Goal: Find contact information: Find contact information

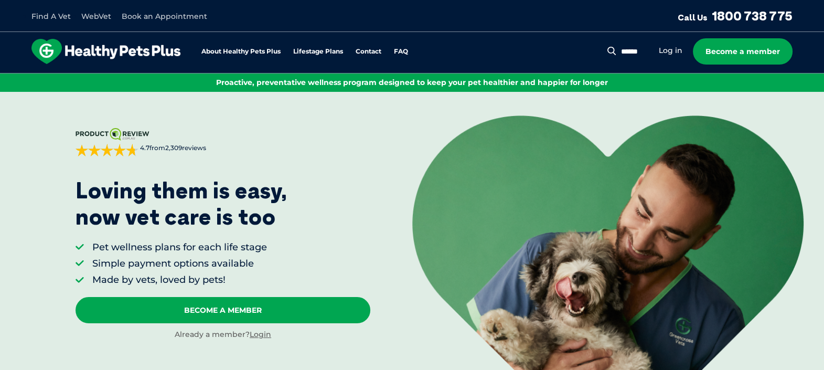
click at [710, 13] on div "Find A Vet WebVet Book an Appointment Call Us 1800 738 775" at bounding box center [412, 16] width 824 height 32
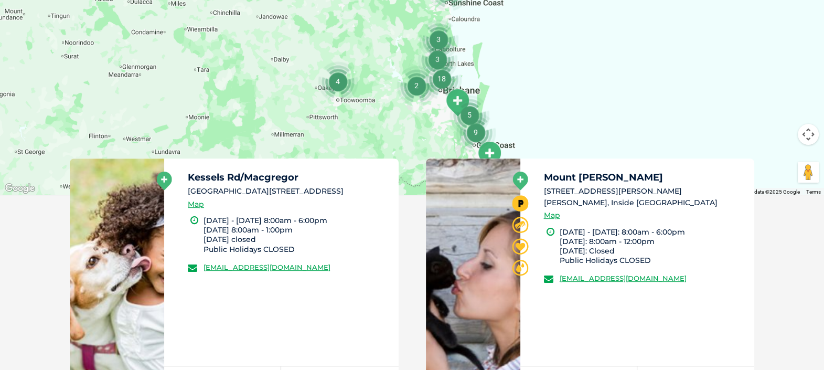
drag, startPoint x: 215, startPoint y: 202, endPoint x: 189, endPoint y: 178, distance: 35.3
click at [189, 178] on div "Kessels Rd/Macgregor [STREET_ADDRESS] Map" at bounding box center [288, 194] width 201 height 43
copy div "Kessels Rd/Macgregor [GEOGRAPHIC_DATA][STREET_ADDRESS]"
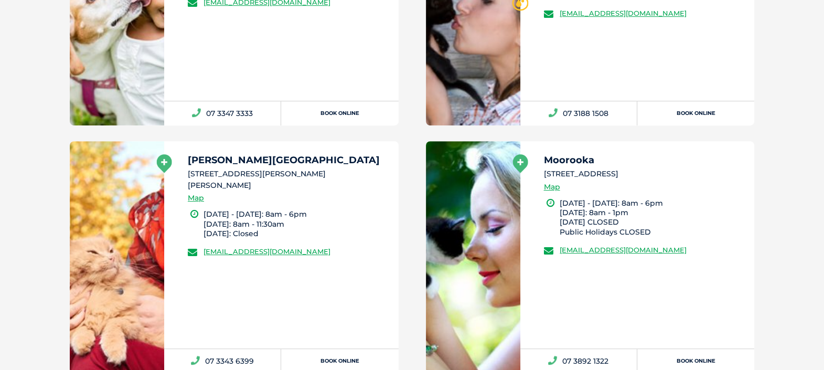
scroll to position [794, 0]
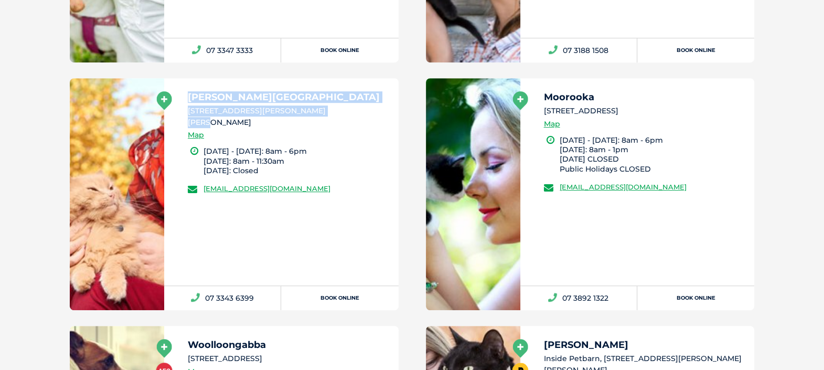
drag, startPoint x: 336, startPoint y: 109, endPoint x: 190, endPoint y: 93, distance: 146.6
click at [190, 93] on div "[PERSON_NAME][GEOGRAPHIC_DATA] [STREET_ADDRESS][PERSON_NAME][PERSON_NAME] Map" at bounding box center [288, 119] width 201 height 54
copy div "[PERSON_NAME][GEOGRAPHIC_DATA][STREET_ADDRESS][PERSON_NAME][PERSON_NAME]"
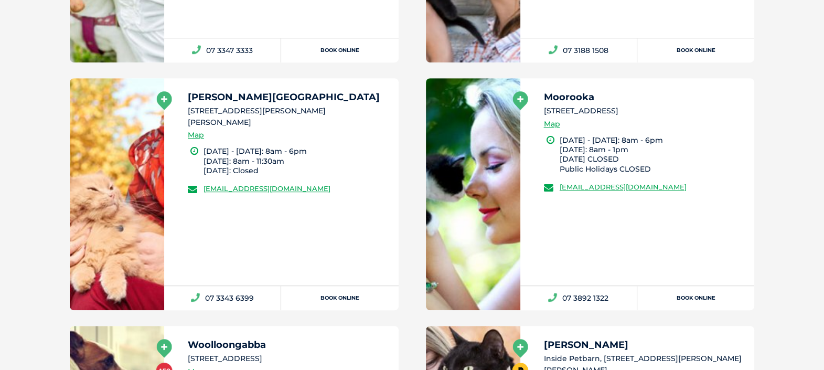
click at [326, 123] on div "[PERSON_NAME][GEOGRAPHIC_DATA] [STREET_ADDRESS][PERSON_NAME][PERSON_NAME] Map" at bounding box center [288, 119] width 201 height 54
drag, startPoint x: 376, startPoint y: 178, endPoint x: 178, endPoint y: 171, distance: 197.8
click at [178, 171] on div "[PERSON_NAME][GEOGRAPHIC_DATA] [STREET_ADDRESS][PERSON_NAME][PERSON_NAME] Map […" at bounding box center [281, 181] width 234 height 207
copy link "[EMAIL_ADDRESS][DOMAIN_NAME]"
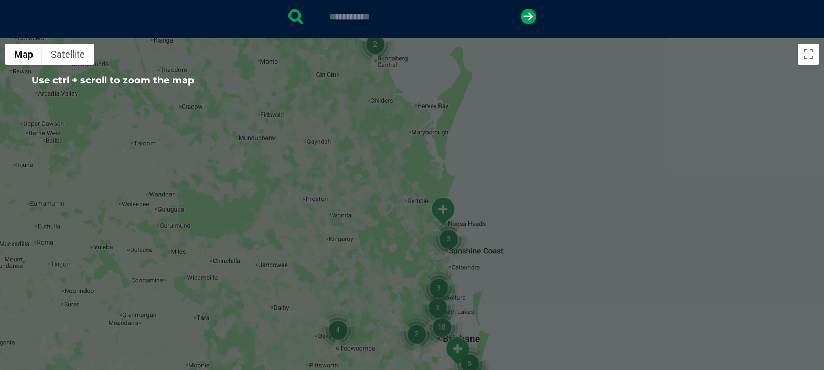
scroll to position [138, 0]
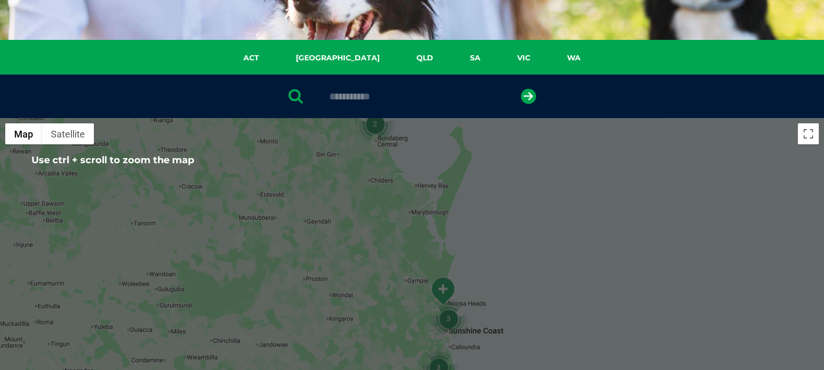
drag, startPoint x: 398, startPoint y: 101, endPoint x: 307, endPoint y: 96, distance: 91.4
click at [307, 96] on div "**********" at bounding box center [412, 96] width 824 height 44
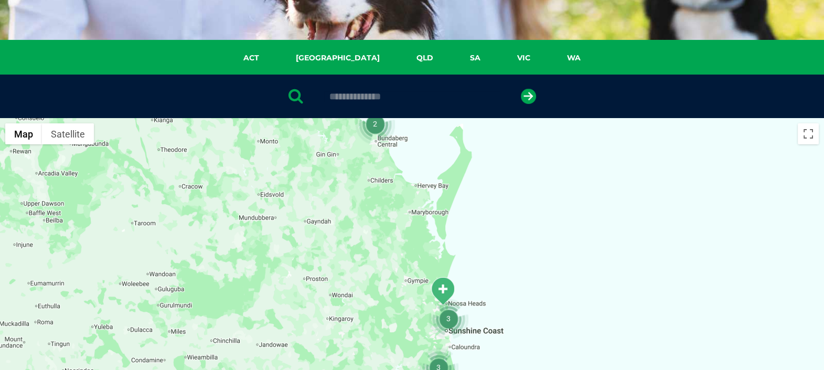
type input "**********"
click at [521, 89] on button "submit" at bounding box center [528, 96] width 15 height 15
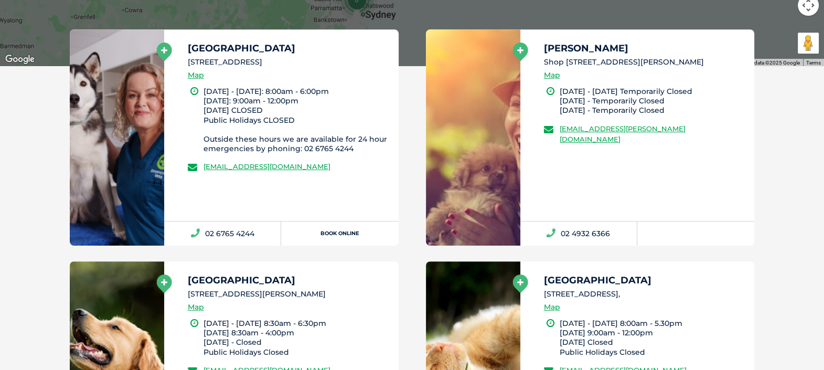
scroll to position [597, 0]
